Goal: Transaction & Acquisition: Subscribe to service/newsletter

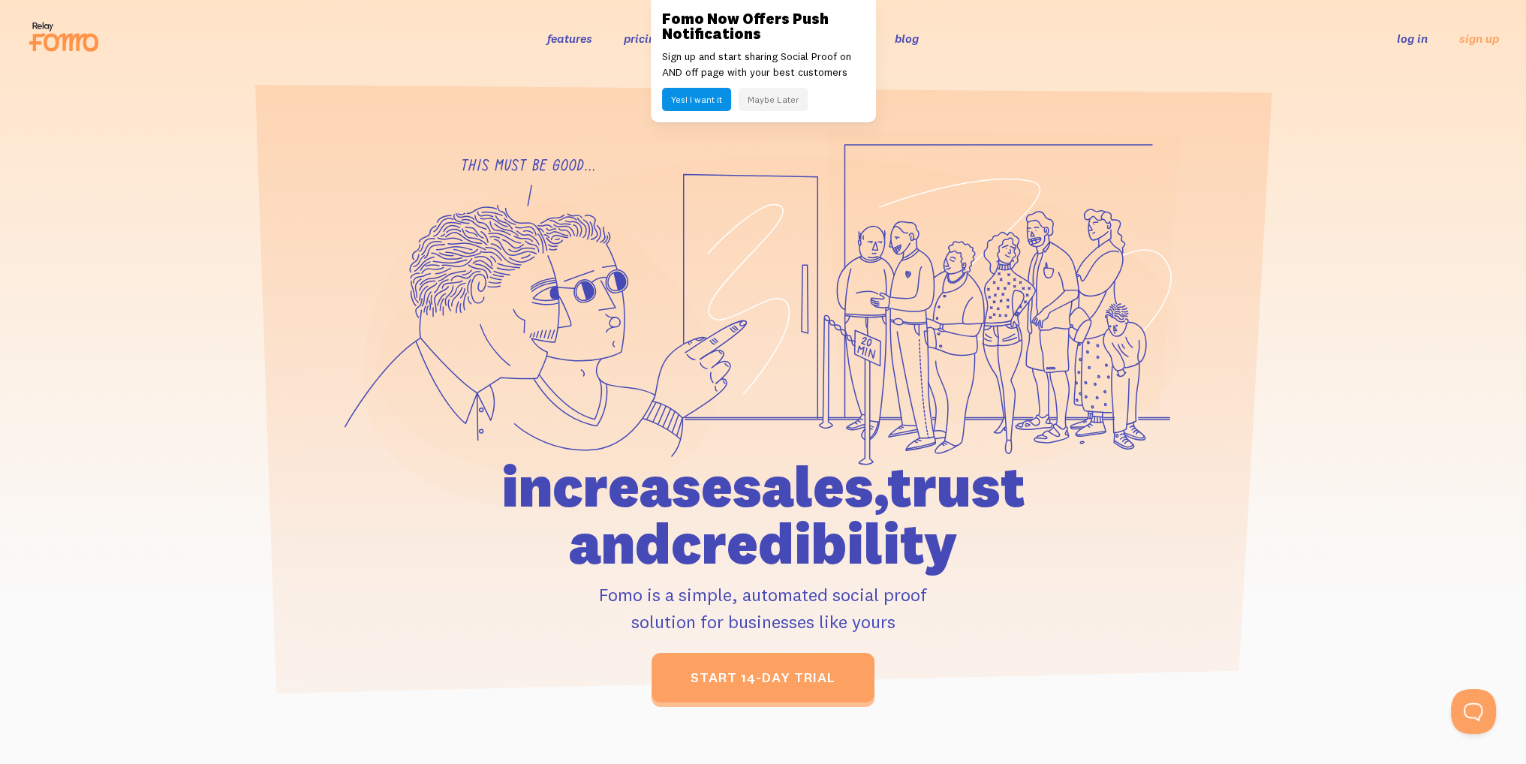
click at [766, 101] on button "Maybe Later" at bounding box center [773, 99] width 69 height 23
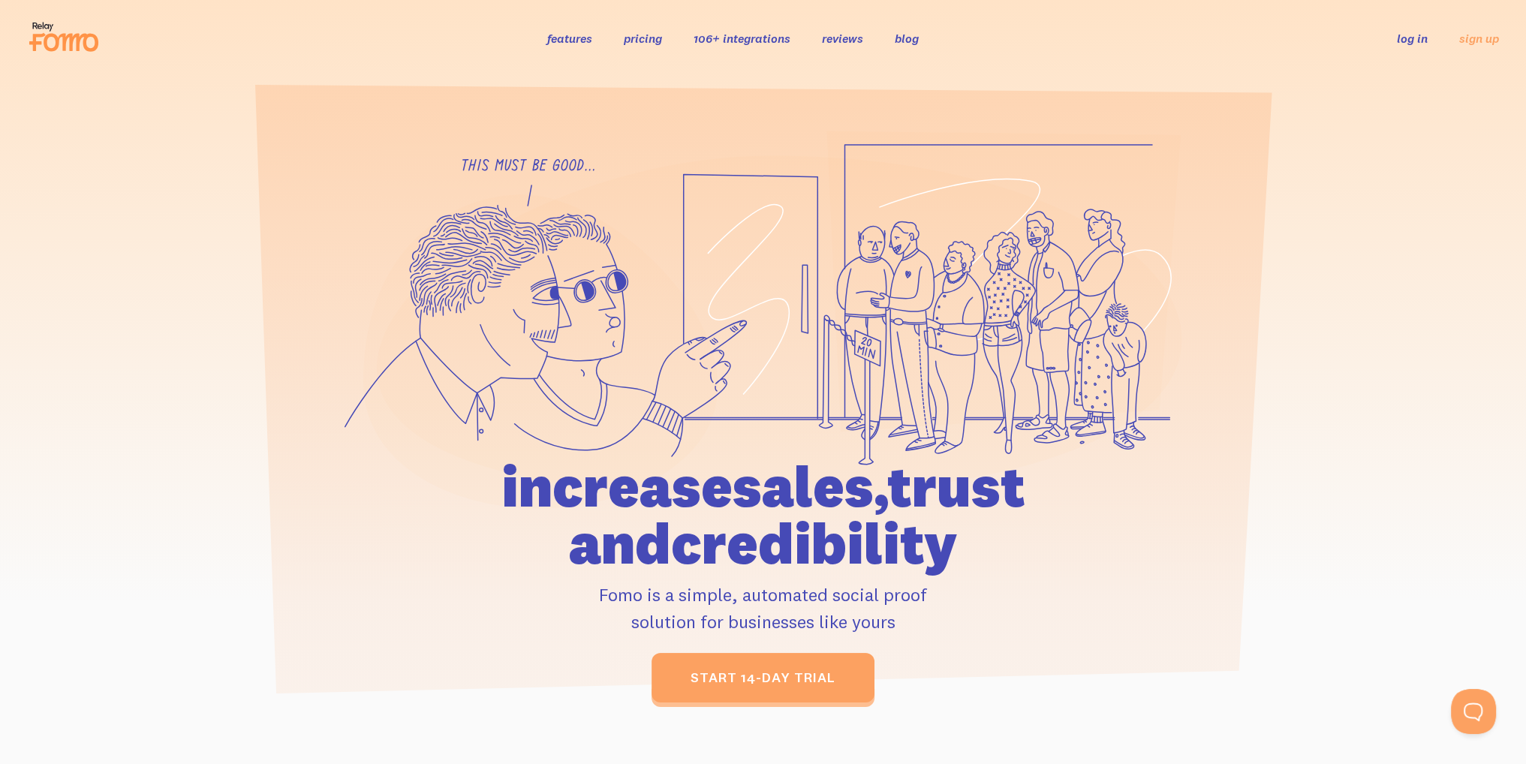
click at [633, 40] on link "pricing" at bounding box center [643, 38] width 38 height 15
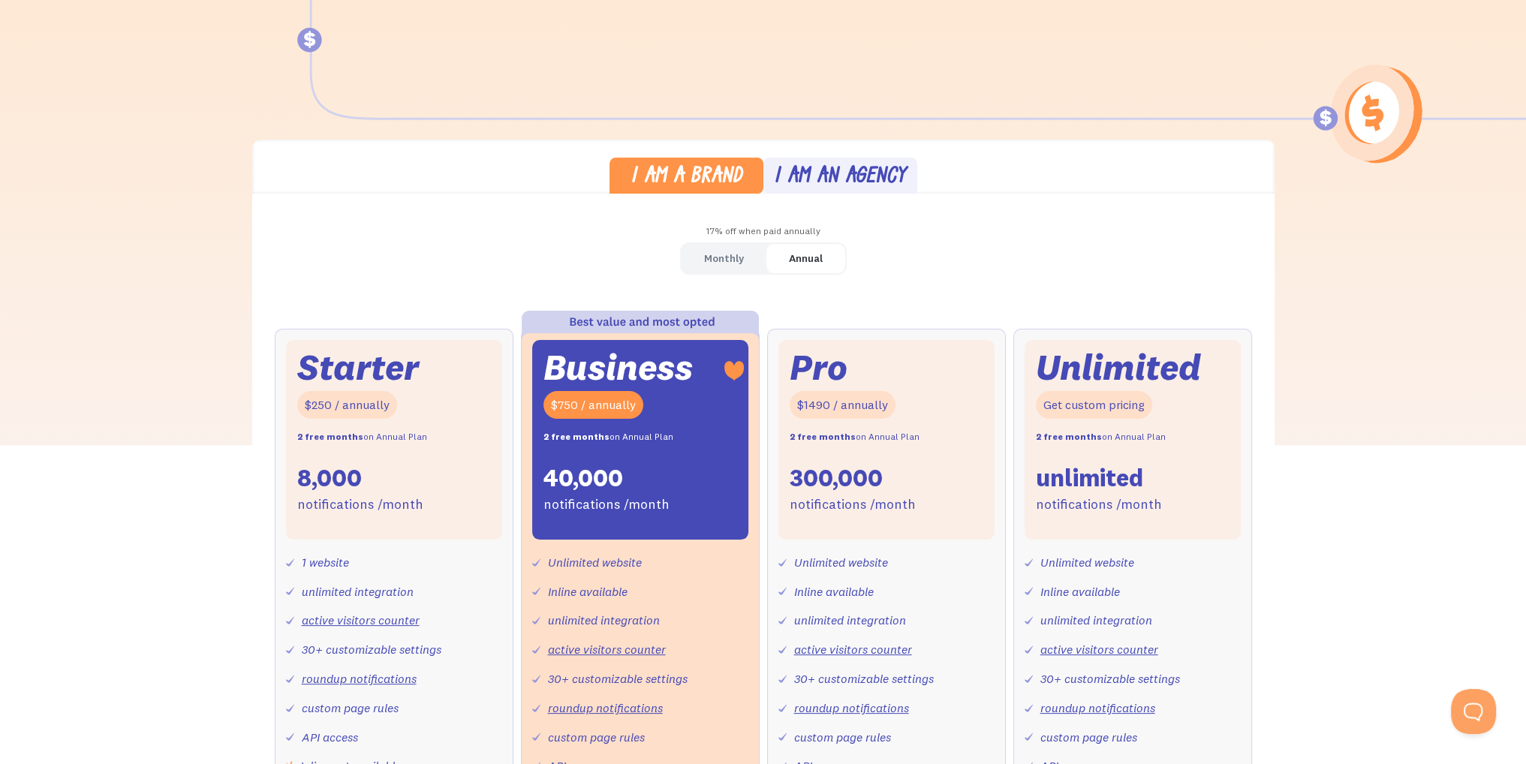
click at [350, 594] on div "unlimited integration" at bounding box center [358, 592] width 112 height 22
click at [375, 592] on div "unlimited integration" at bounding box center [358, 592] width 112 height 22
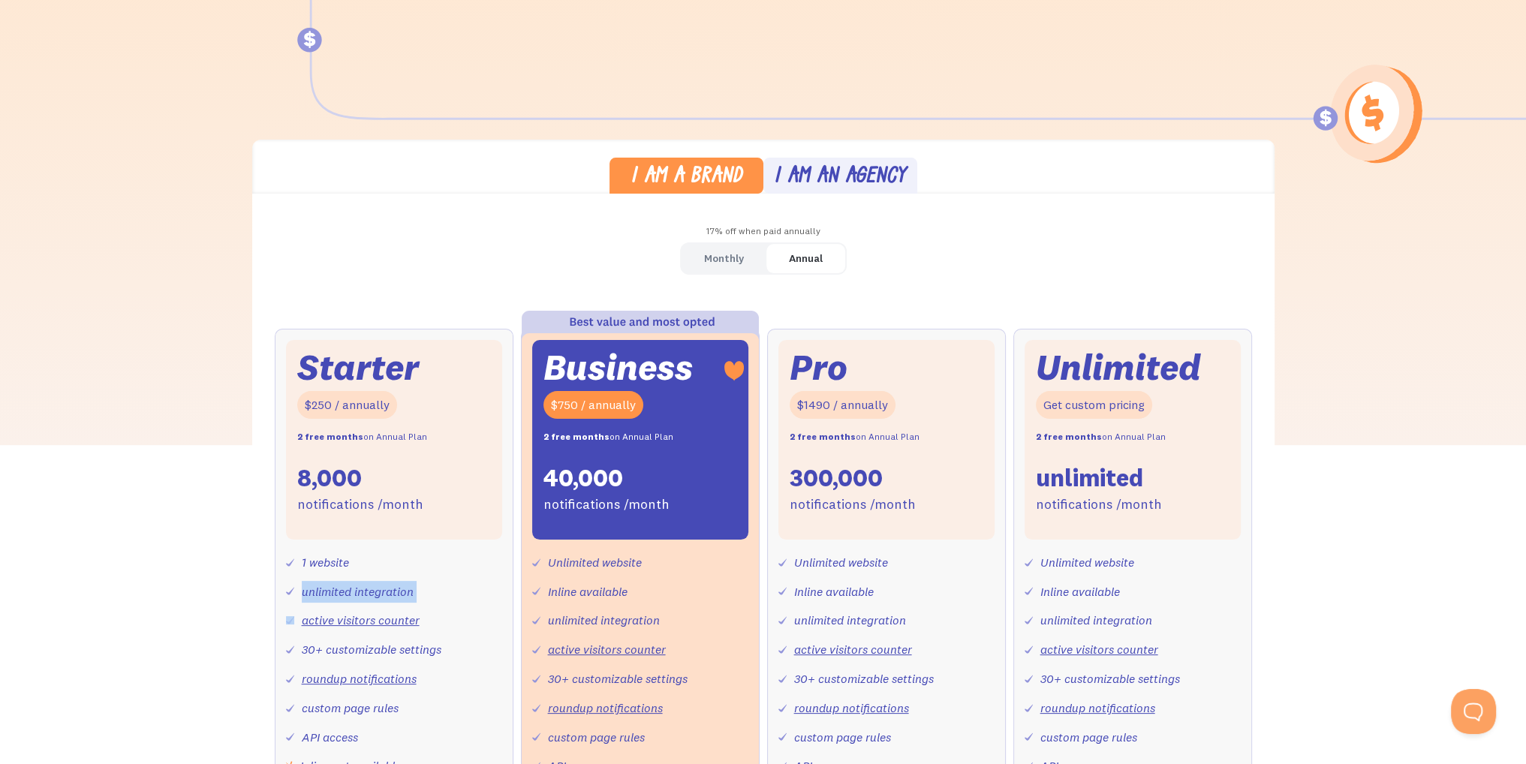
click at [375, 592] on div "unlimited integration" at bounding box center [358, 592] width 112 height 22
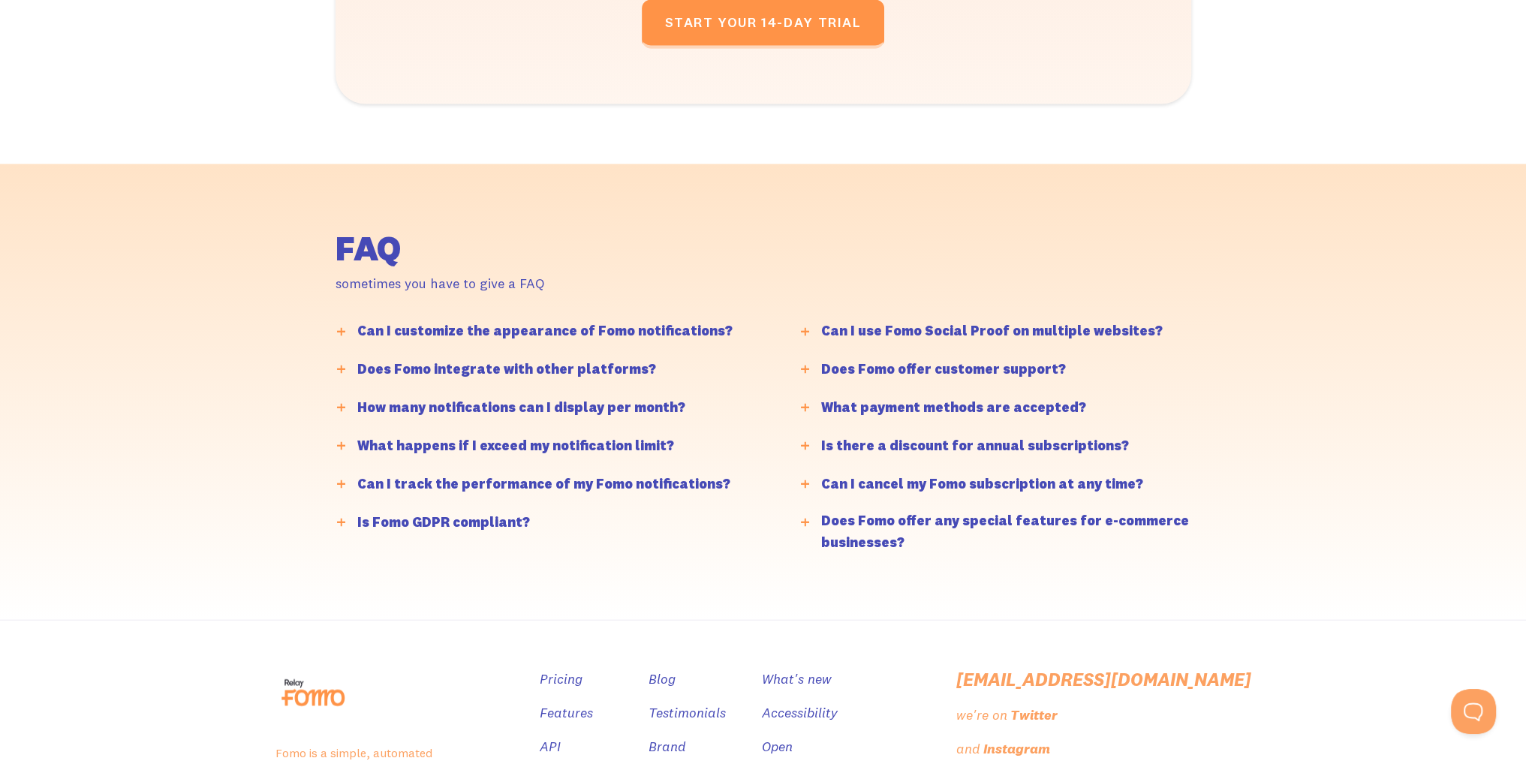
scroll to position [3659, 0]
